Goal: Task Accomplishment & Management: Use online tool/utility

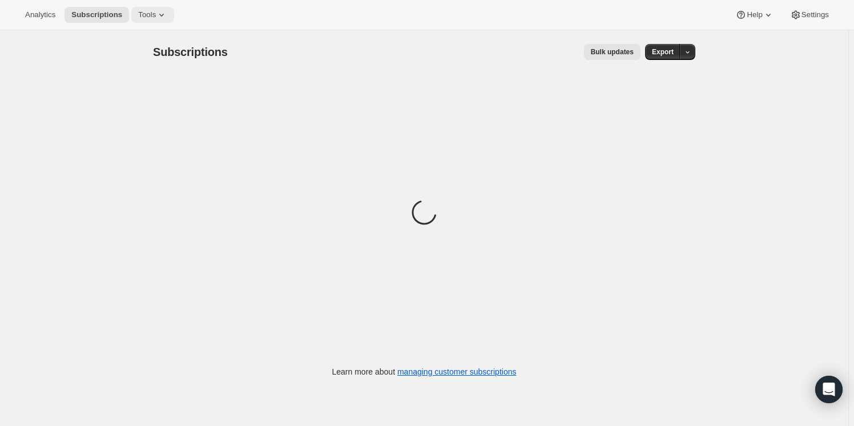
click at [147, 12] on span "Tools" at bounding box center [147, 14] width 18 height 9
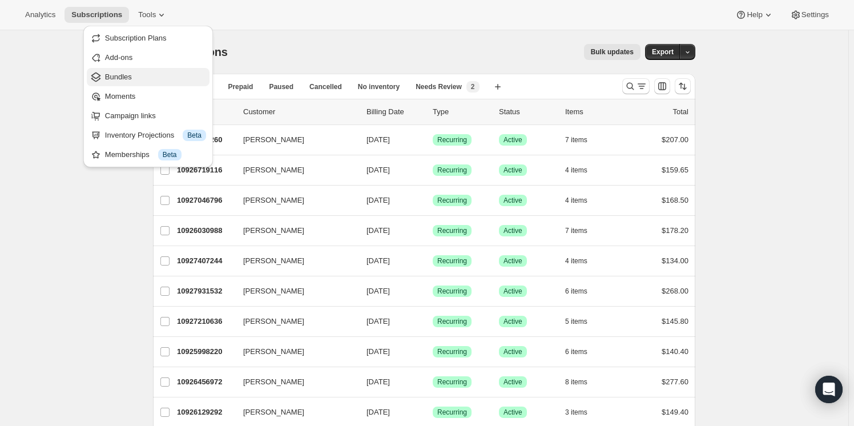
click at [145, 74] on span "Bundles" at bounding box center [155, 76] width 101 height 11
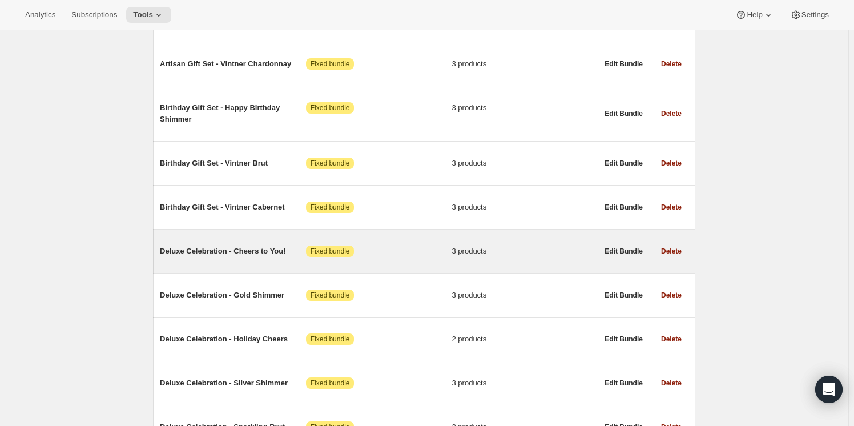
scroll to position [1245, 0]
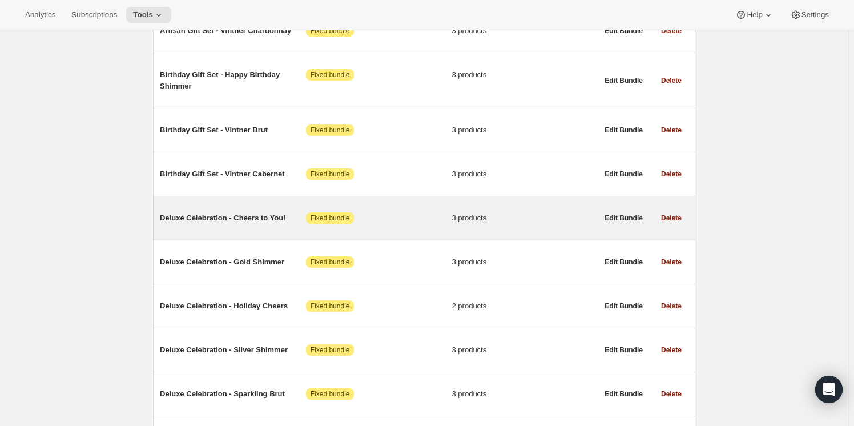
click at [247, 212] on span "Deluxe Celebration - Cheers to You!" at bounding box center [233, 217] width 146 height 11
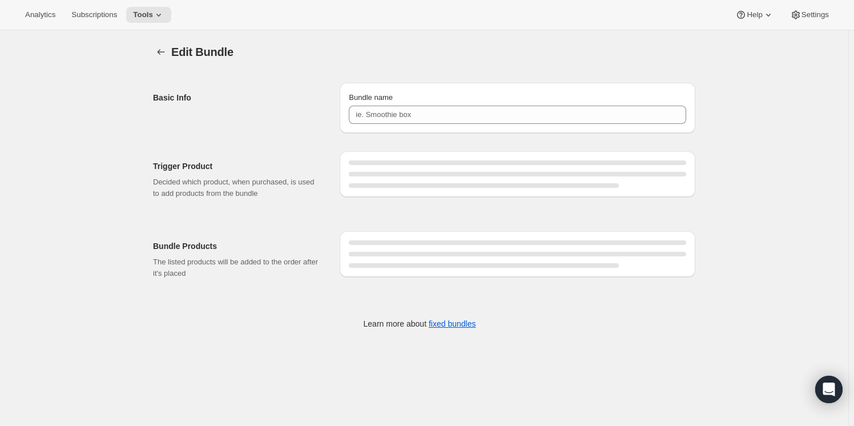
type input "Deluxe Celebration - Cheers to You!"
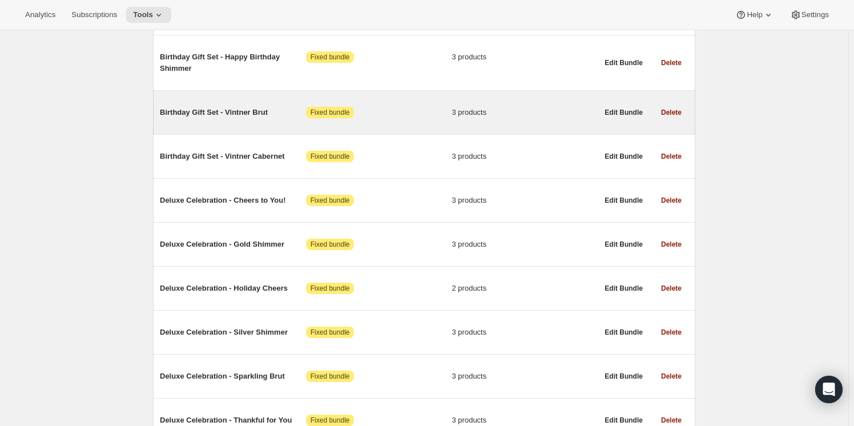
scroll to position [1401, 0]
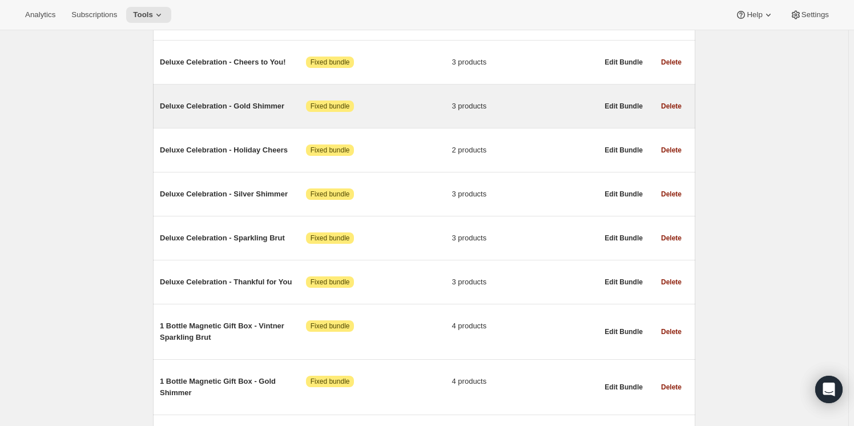
click at [207, 100] on span "Deluxe Celebration - Gold Shimmer" at bounding box center [233, 105] width 146 height 11
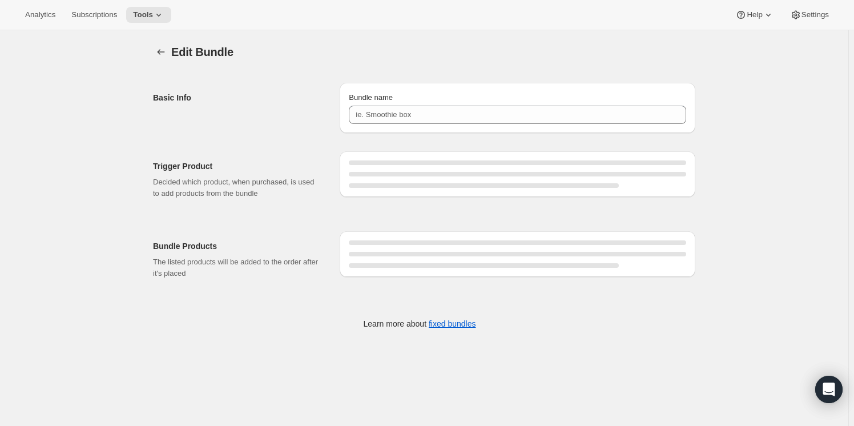
type input "Deluxe Celebration - Gold Shimmer"
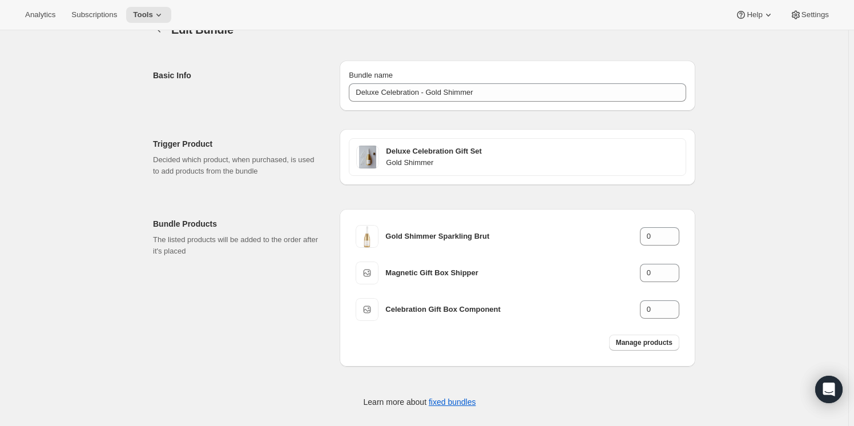
scroll to position [32, 0]
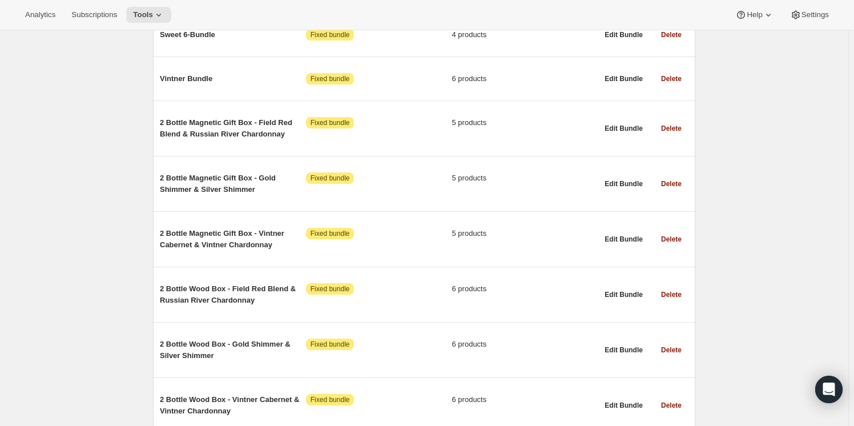
scroll to position [778, 0]
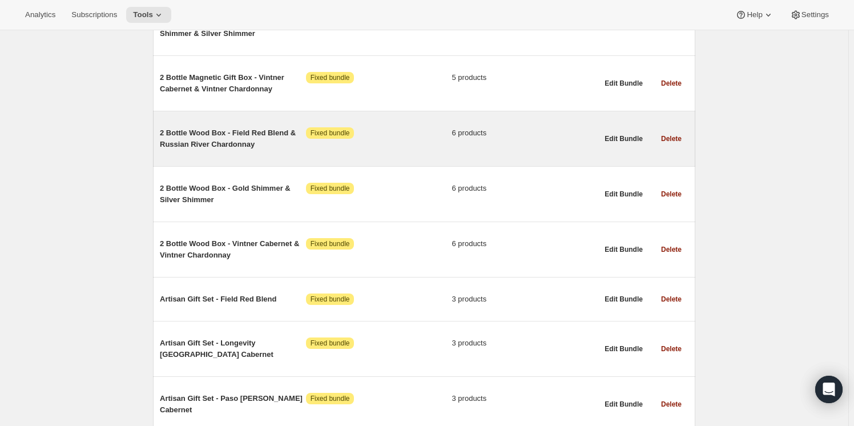
click at [196, 131] on span "2 Bottle Wood Box - Field Red Blend & Russian River Chardonnay" at bounding box center [233, 138] width 146 height 23
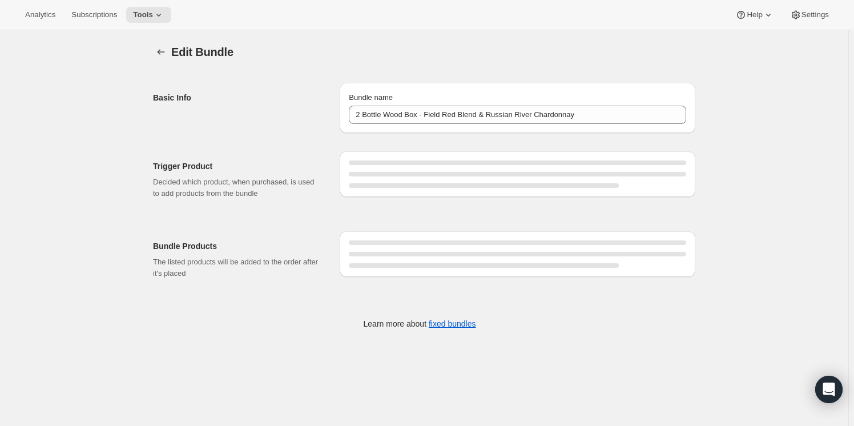
type input "2 Bottle Wood Box - Field Red Blend & Russian River Chardonnay"
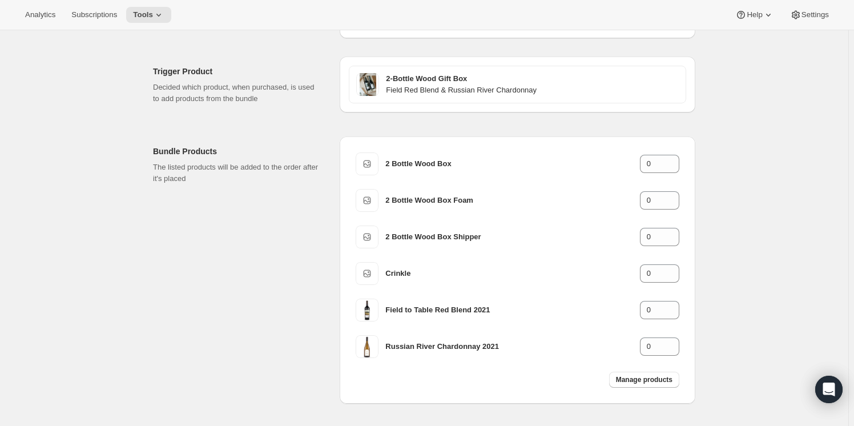
scroll to position [142, 0]
